Goal: Task Accomplishment & Management: Manage account settings

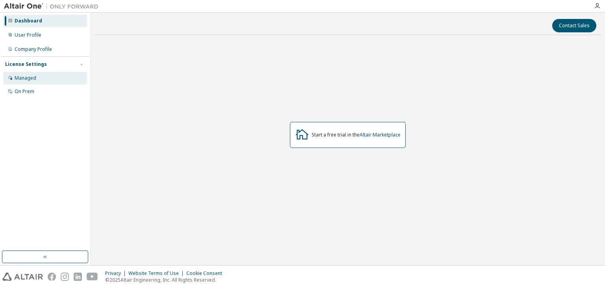
click at [24, 74] on div "Managed" at bounding box center [45, 78] width 84 height 13
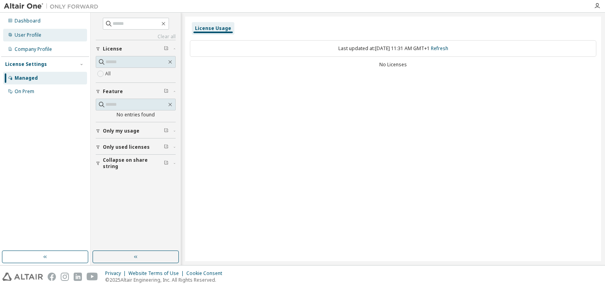
click at [29, 38] on div "User Profile" at bounding box center [45, 35] width 84 height 13
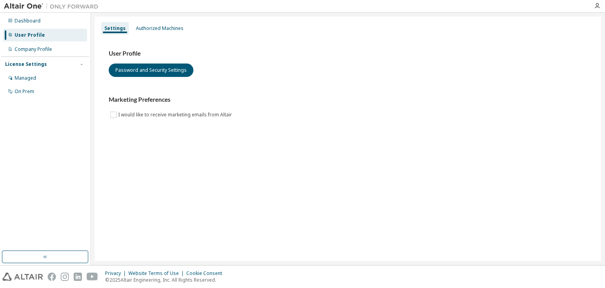
click at [25, 13] on div "Dashboard User Profile Company Profile License Settings Managed On Prem" at bounding box center [45, 139] width 91 height 252
click at [166, 73] on button "Password and Security Settings" at bounding box center [151, 69] width 85 height 13
